Goal: Information Seeking & Learning: Learn about a topic

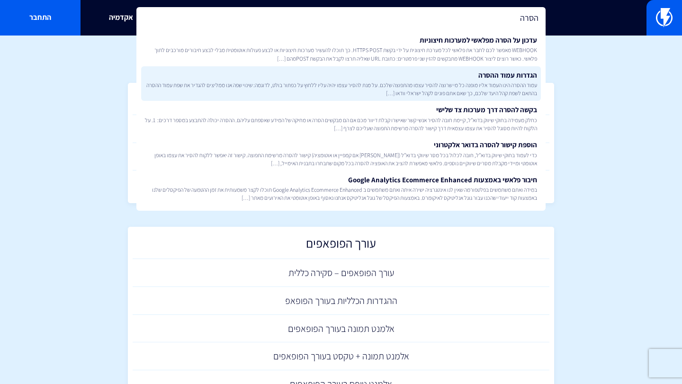
type input "הסרה"
click at [387, 85] on span "עמוד ההסרה הינו העמוד אליו מופנה כל מי שרוצה להסיר עצמו מהתפוצה שלכם. על מנת לה…" at bounding box center [341, 89] width 392 height 16
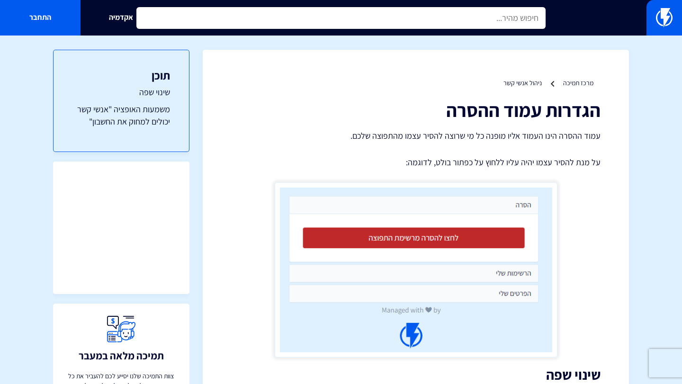
click at [387, 18] on input "text" at bounding box center [340, 18] width 409 height 22
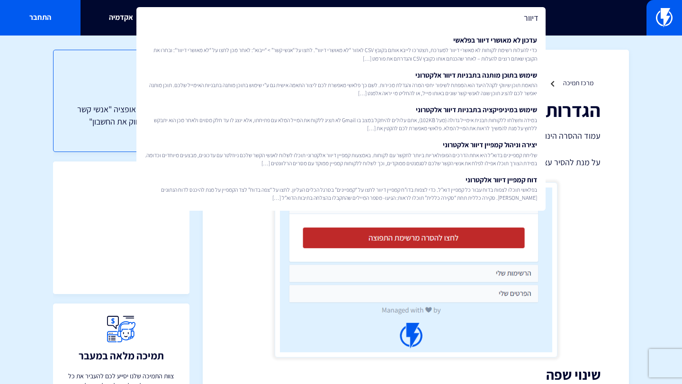
type input "דיוור"
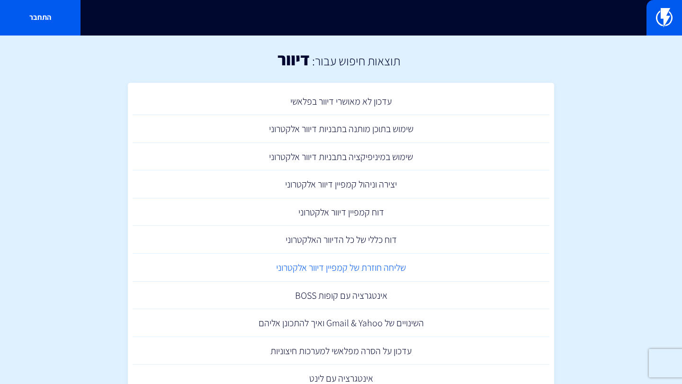
click at [352, 269] on link "שליחה חוזרת של קמפיין דיוור אלקטרוני" at bounding box center [341, 268] width 417 height 28
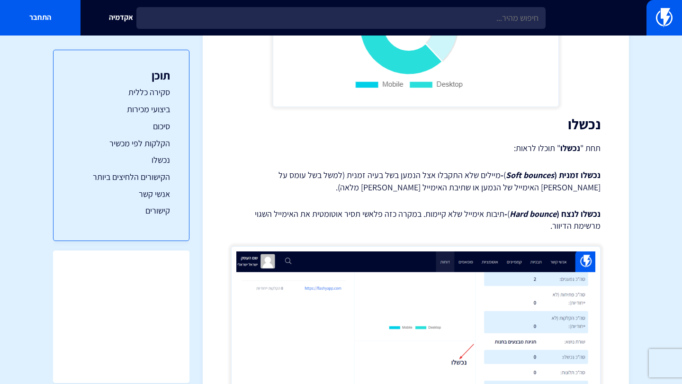
scroll to position [1830, 0]
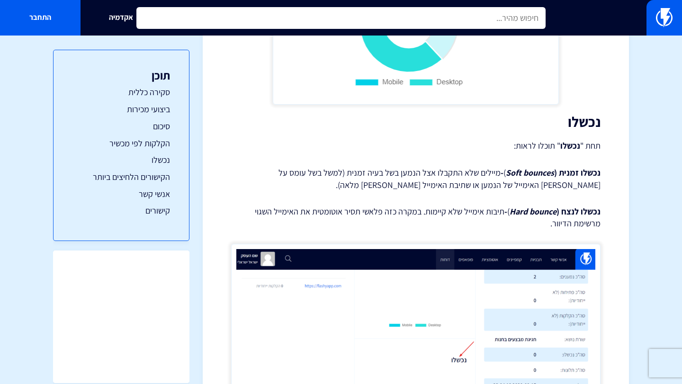
click at [387, 21] on input "text" at bounding box center [340, 18] width 409 height 22
click at [521, 18] on input "text" at bounding box center [340, 18] width 409 height 22
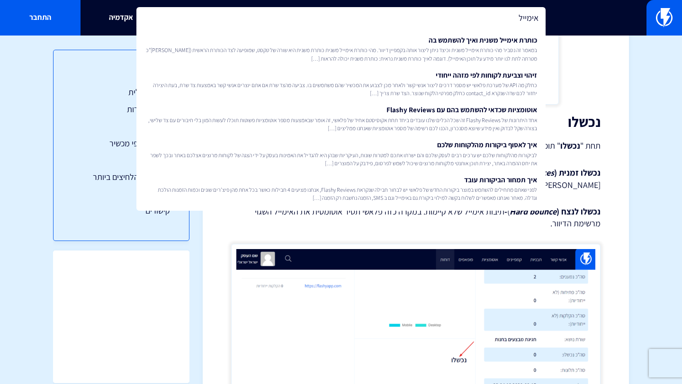
click at [414, 14] on input "אימייל" at bounding box center [340, 18] width 409 height 22
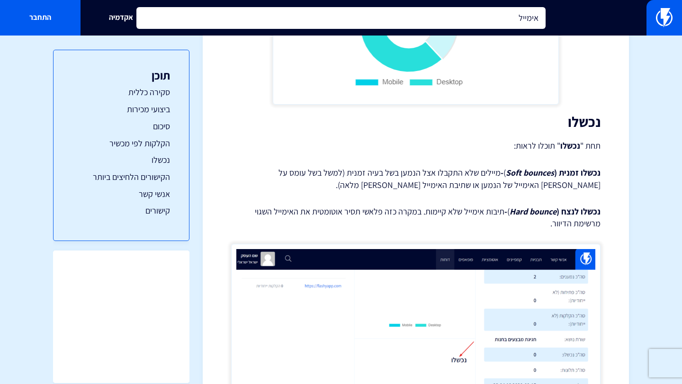
click at [414, 14] on input "אימייל" at bounding box center [340, 18] width 409 height 22
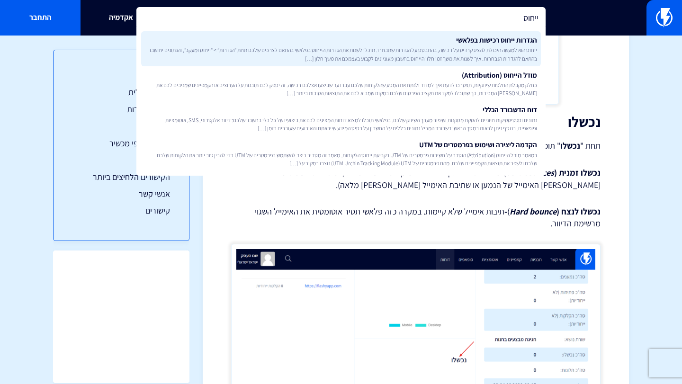
type input "ייחוס"
click at [483, 45] on link "הגדרות ייחוס רכישות בפלאשי ייחוס הוא למעשה היכולת להציג קרדיט על רכישה, בהתבסס …" at bounding box center [341, 48] width 400 height 35
